Goal: Obtain resource: Download file/media

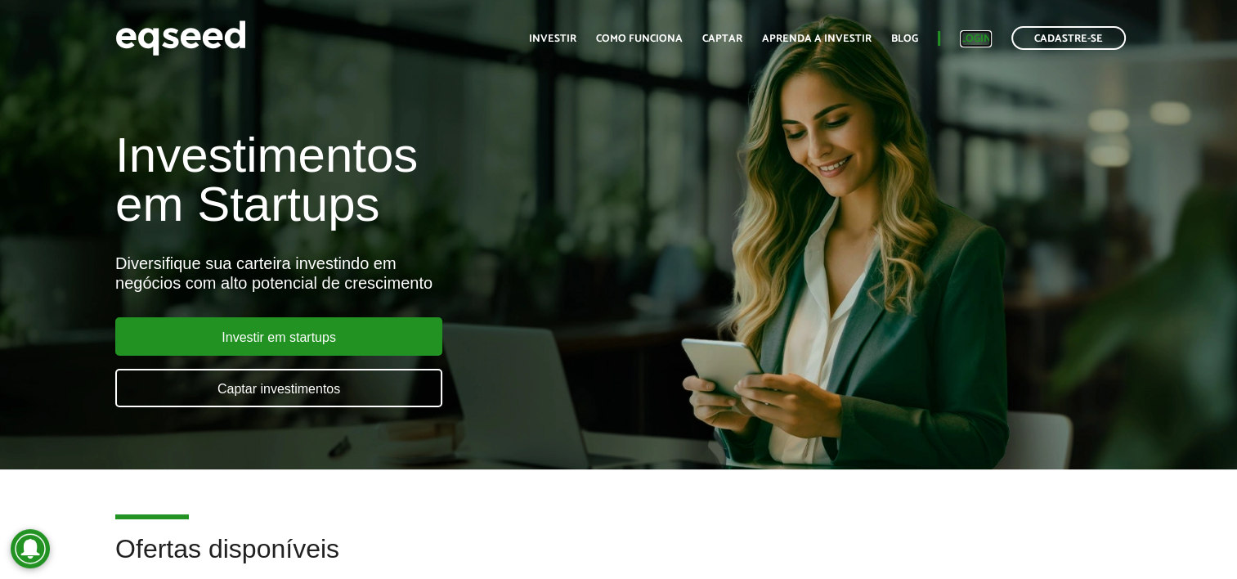
click at [972, 35] on link "Login" at bounding box center [976, 39] width 32 height 11
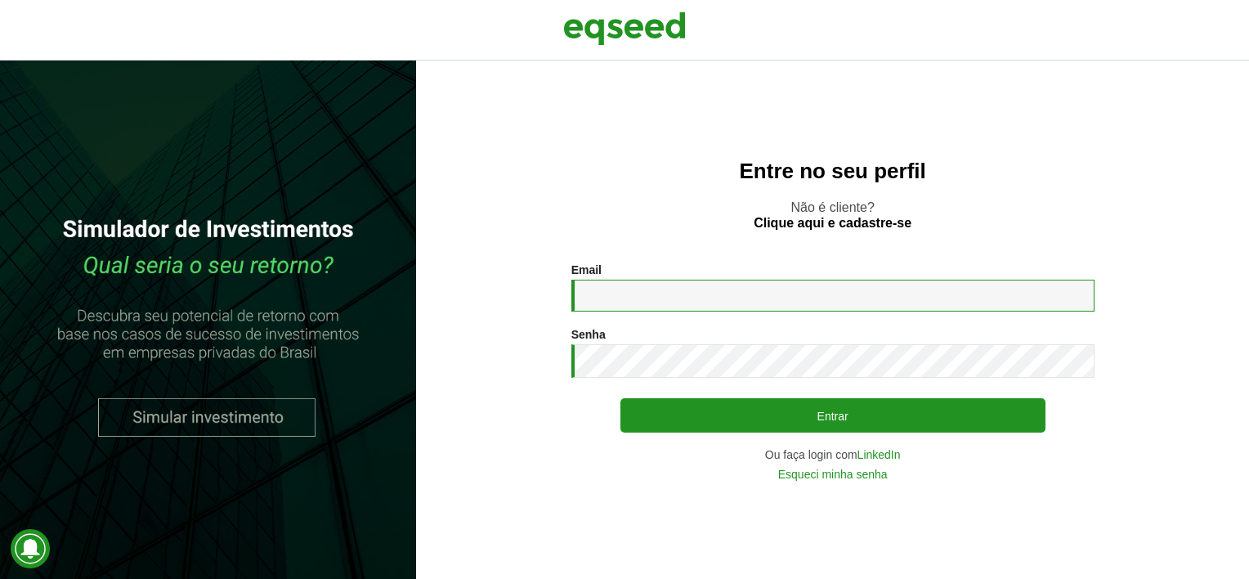
type input "**********"
click at [1211, 280] on section "**********" at bounding box center [833, 371] width 768 height 217
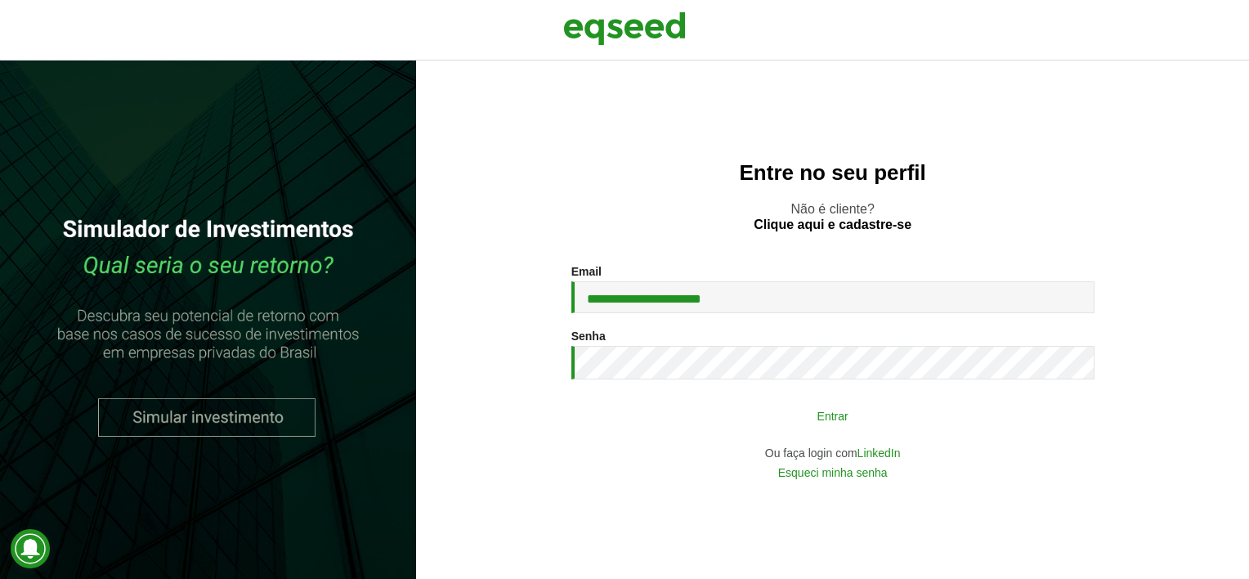
click at [874, 419] on button "Entrar" at bounding box center [833, 415] width 425 height 31
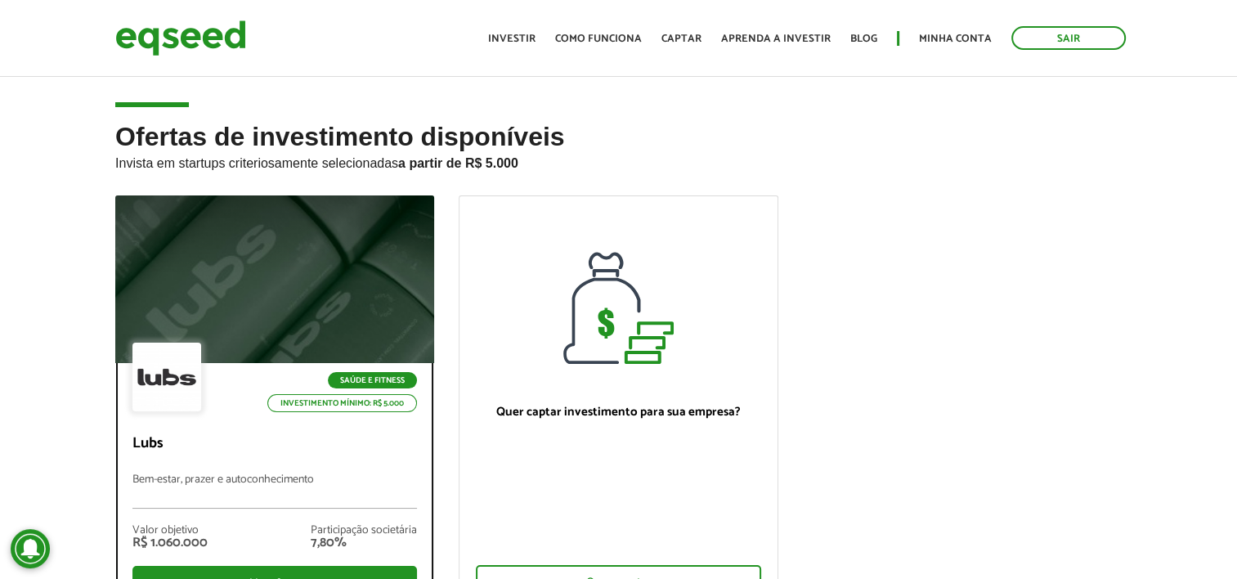
click at [360, 212] on div at bounding box center [274, 279] width 383 height 201
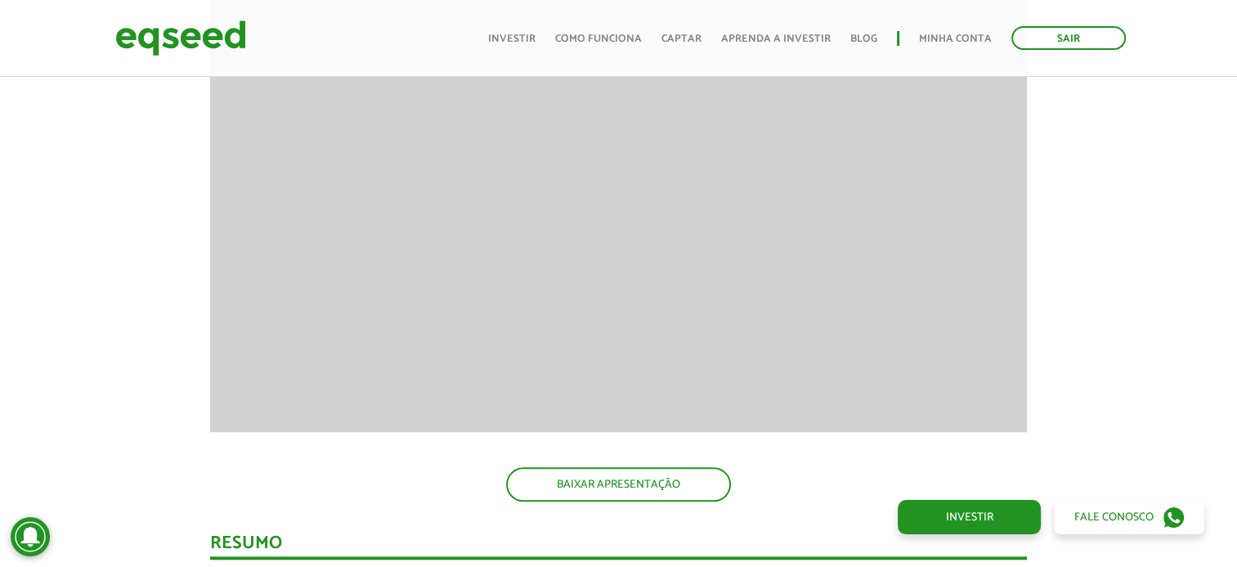
scroll to position [1418, 0]
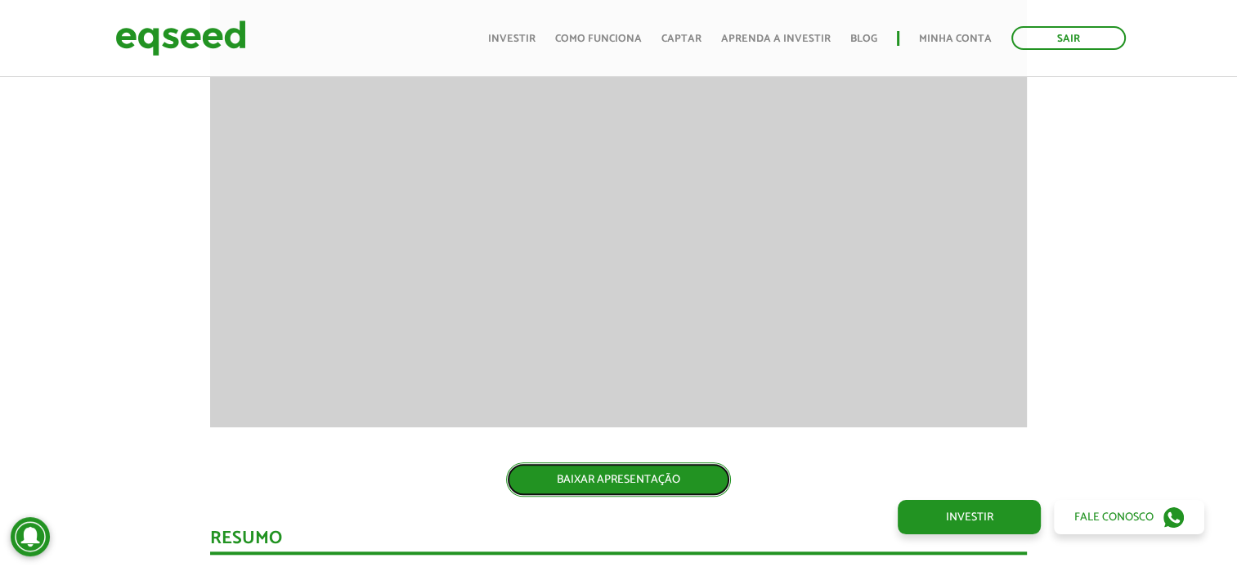
click at [630, 474] on link "BAIXAR APRESENTAÇÃO" at bounding box center [618, 479] width 225 height 34
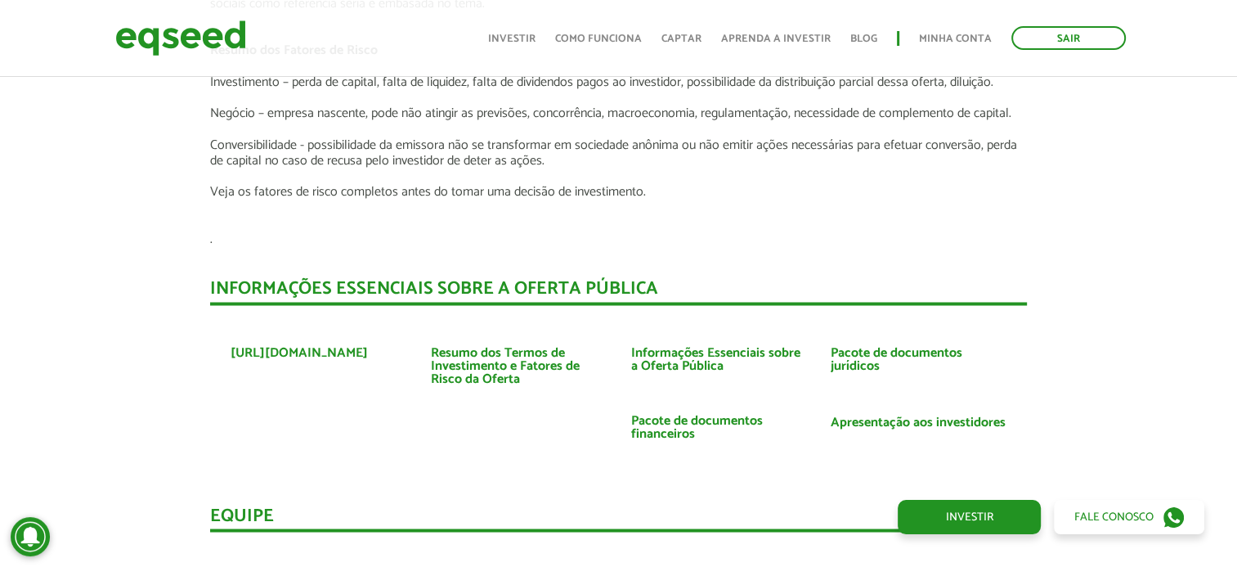
scroll to position [2826, 0]
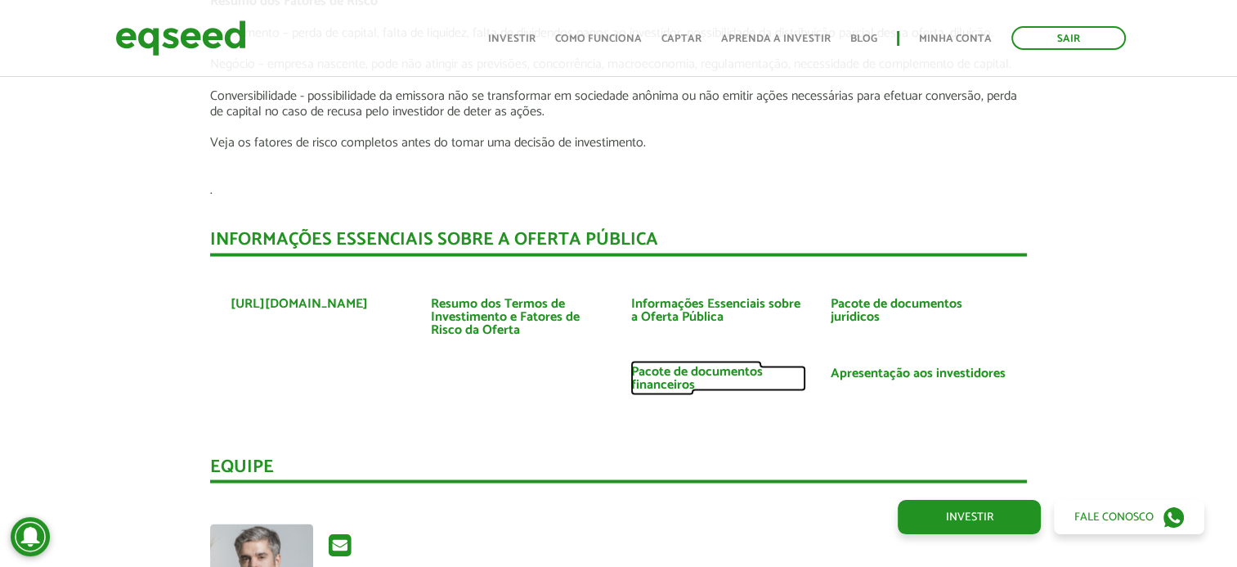
click at [723, 365] on link "Pacote de documentos financeiros" at bounding box center [718, 378] width 176 height 26
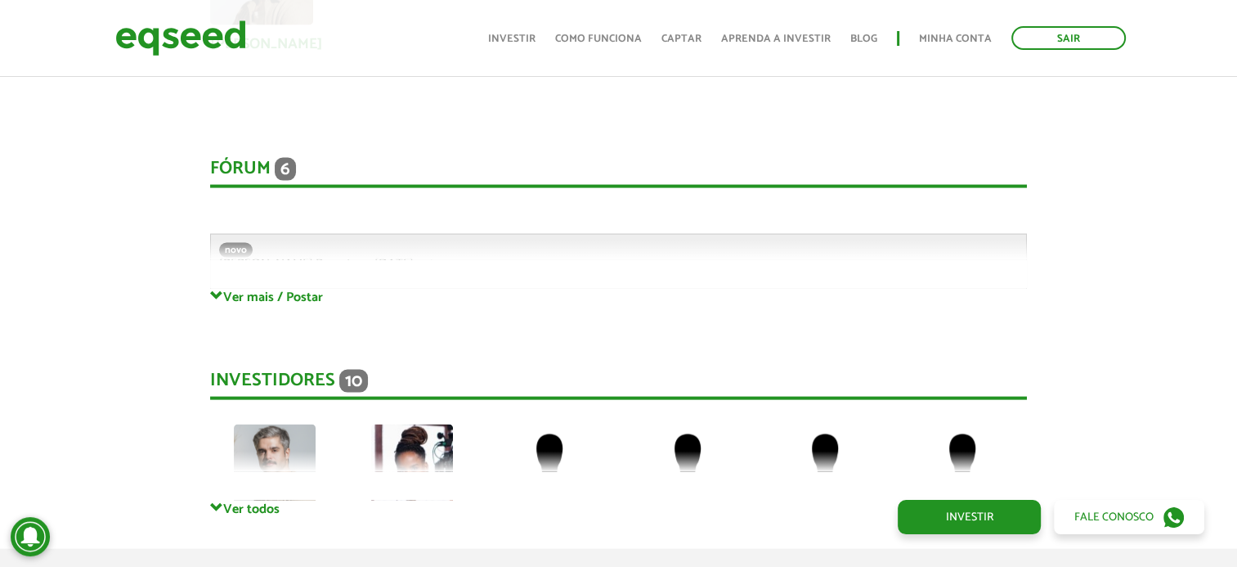
scroll to position [3428, 0]
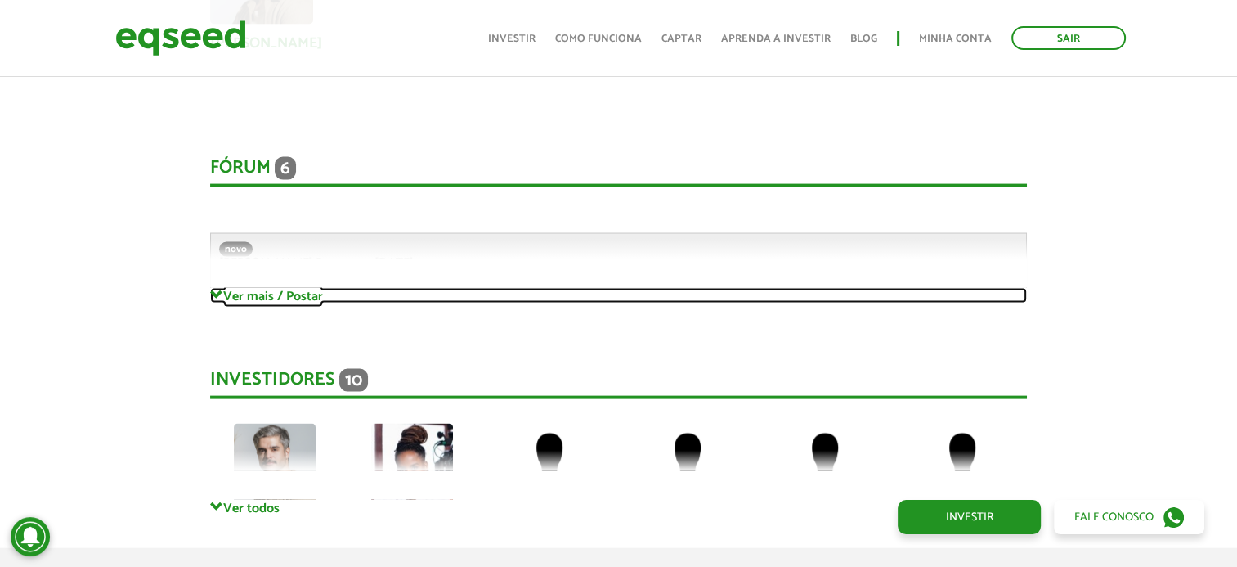
click at [289, 288] on link "Ver mais / Postar" at bounding box center [618, 296] width 817 height 16
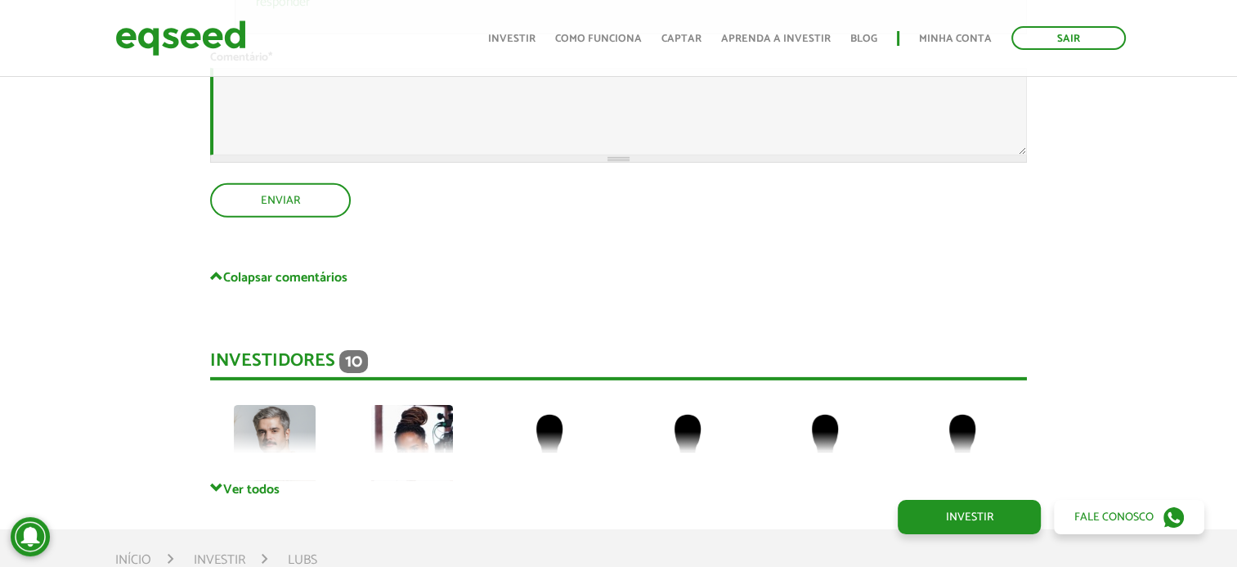
scroll to position [5140, 0]
